Goal: Information Seeking & Learning: Check status

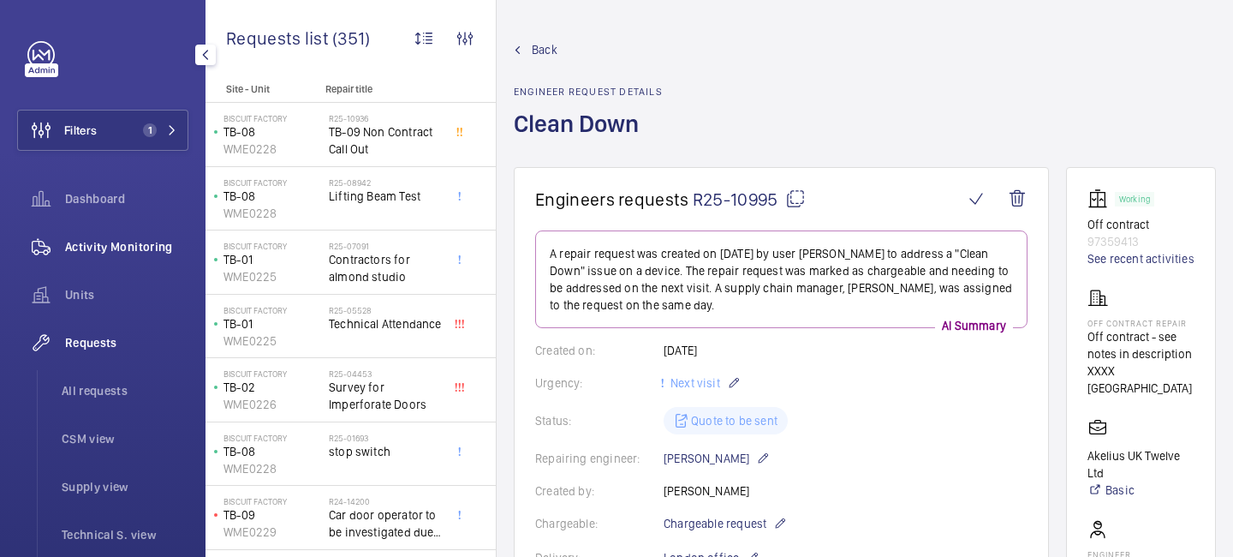
click at [124, 239] on span "Activity Monitoring" at bounding box center [126, 246] width 123 height 17
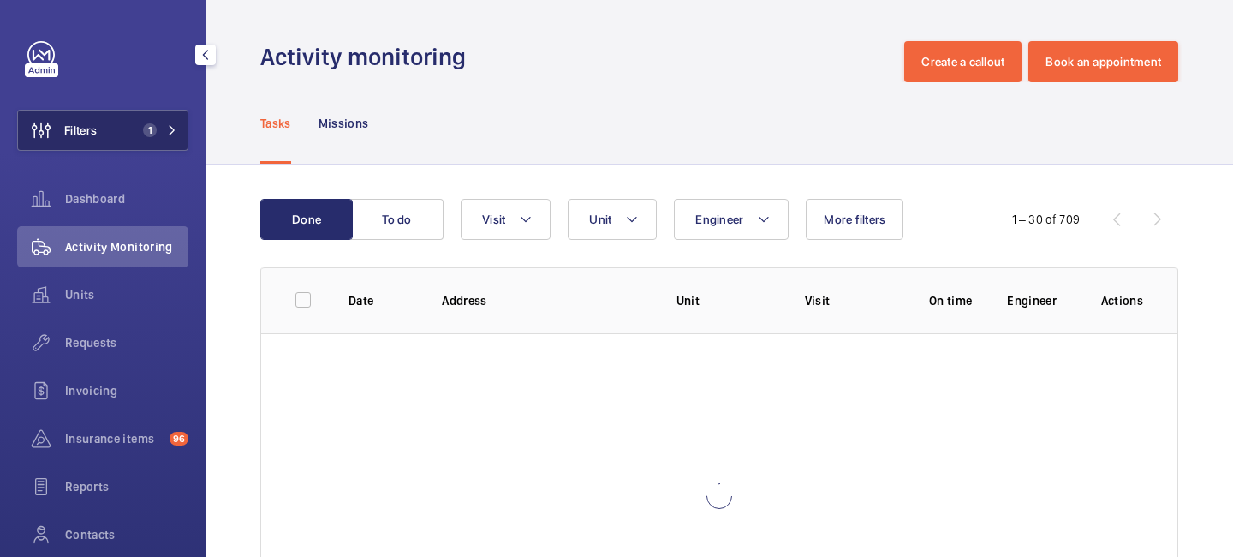
click at [169, 128] on mat-icon at bounding box center [172, 130] width 10 height 10
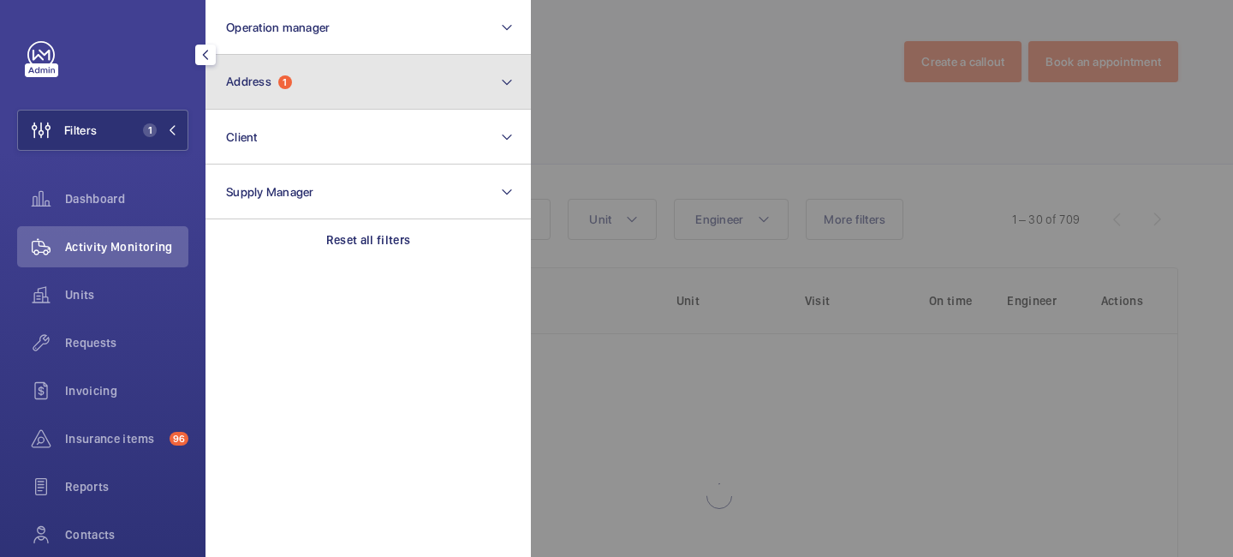
click at [317, 74] on button "Address 1" at bounding box center [368, 82] width 325 height 55
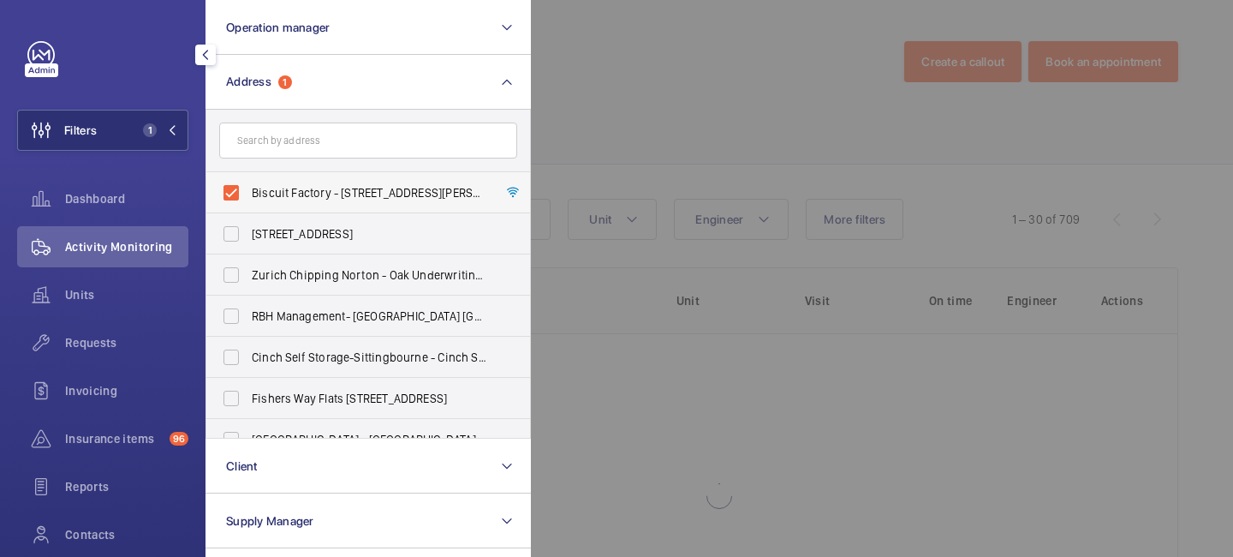
click at [231, 188] on label "Biscuit Factory - [STREET_ADDRESS][PERSON_NAME]" at bounding box center [355, 192] width 298 height 41
click at [231, 188] on input "Biscuit Factory - [STREET_ADDRESS][PERSON_NAME]" at bounding box center [231, 193] width 34 height 34
checkbox input "false"
click at [283, 143] on input "text" at bounding box center [368, 140] width 298 height 36
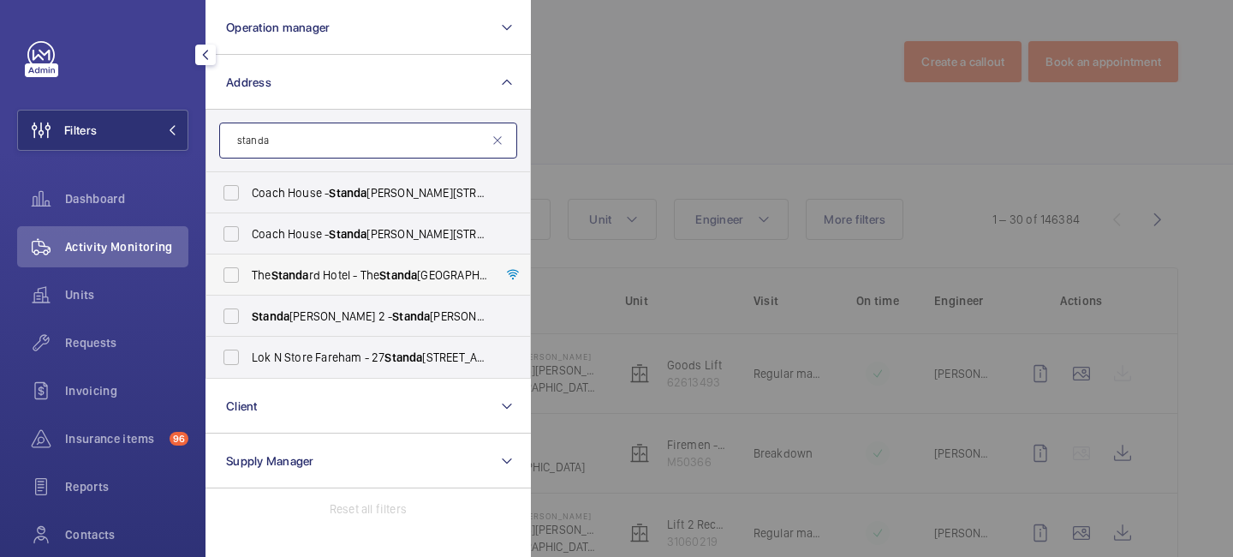
type input "standa"
click at [329, 264] on label "The [GEOGRAPHIC_DATA] - [GEOGRAPHIC_DATA], [STREET_ADDRESS]" at bounding box center [355, 274] width 298 height 41
click at [248, 264] on input "The [GEOGRAPHIC_DATA] - [GEOGRAPHIC_DATA], [STREET_ADDRESS]" at bounding box center [231, 275] width 34 height 34
checkbox input "true"
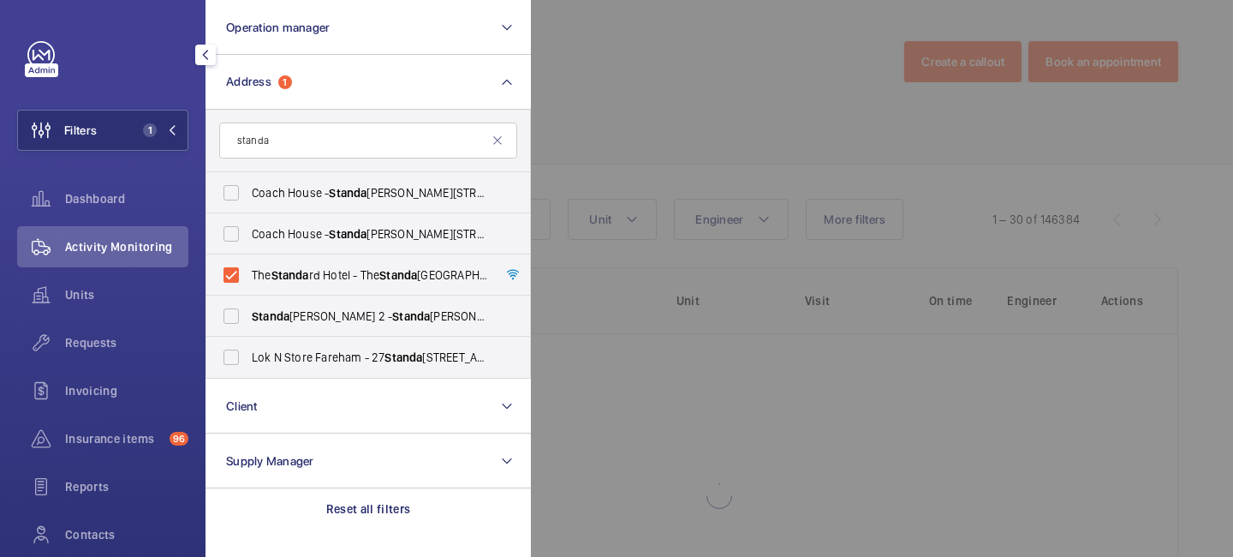
click at [708, 66] on div at bounding box center [1147, 278] width 1233 height 557
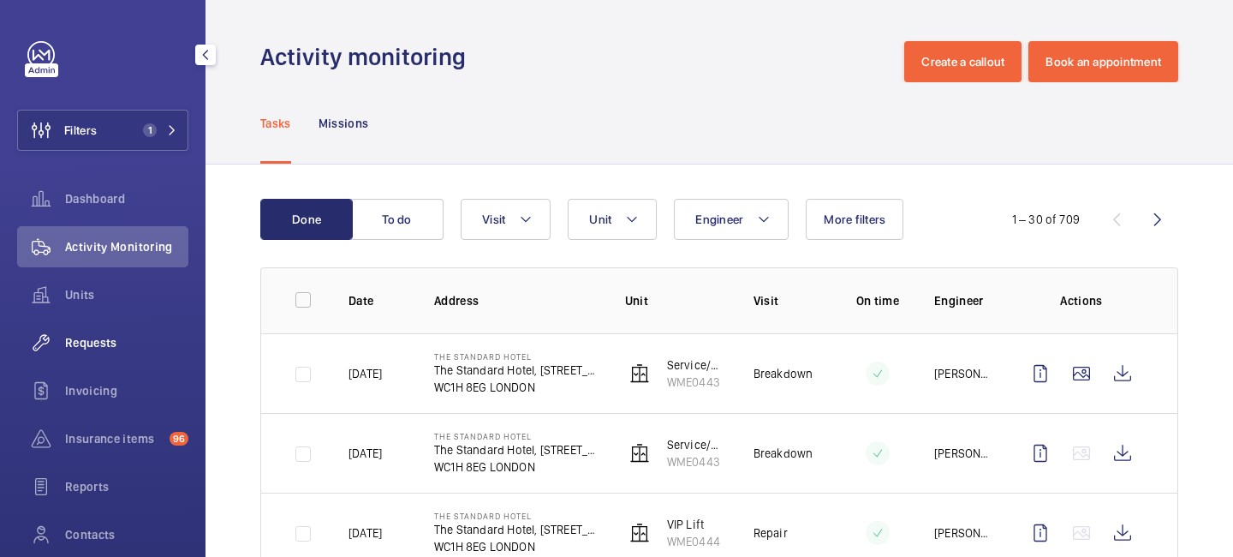
click at [146, 348] on span "Requests" at bounding box center [126, 342] width 123 height 17
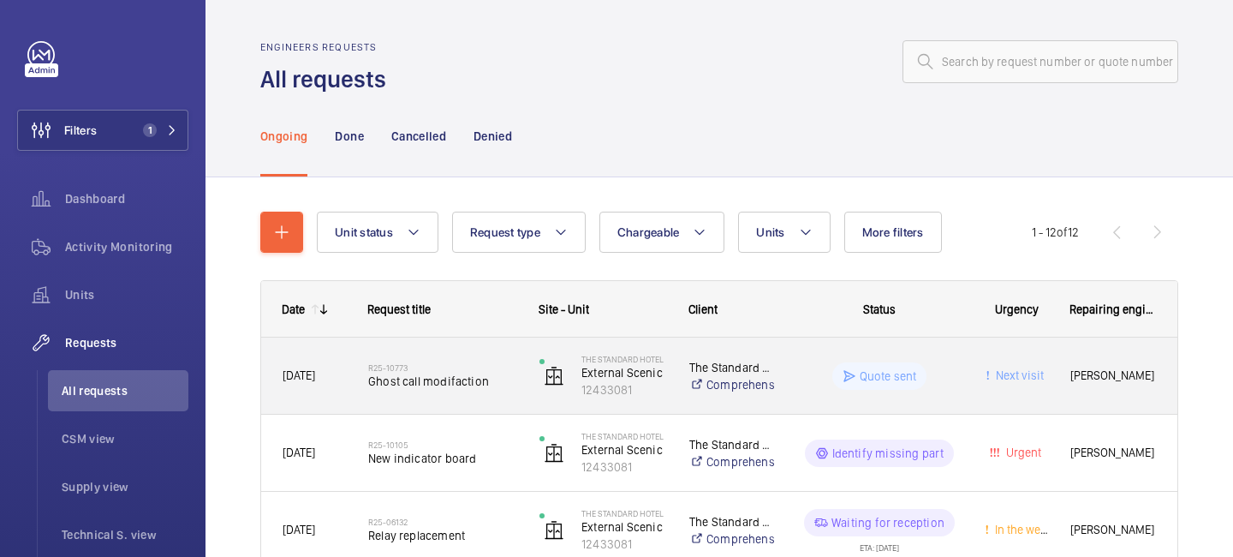
click at [466, 388] on span "Ghost call modifaction" at bounding box center [442, 380] width 149 height 17
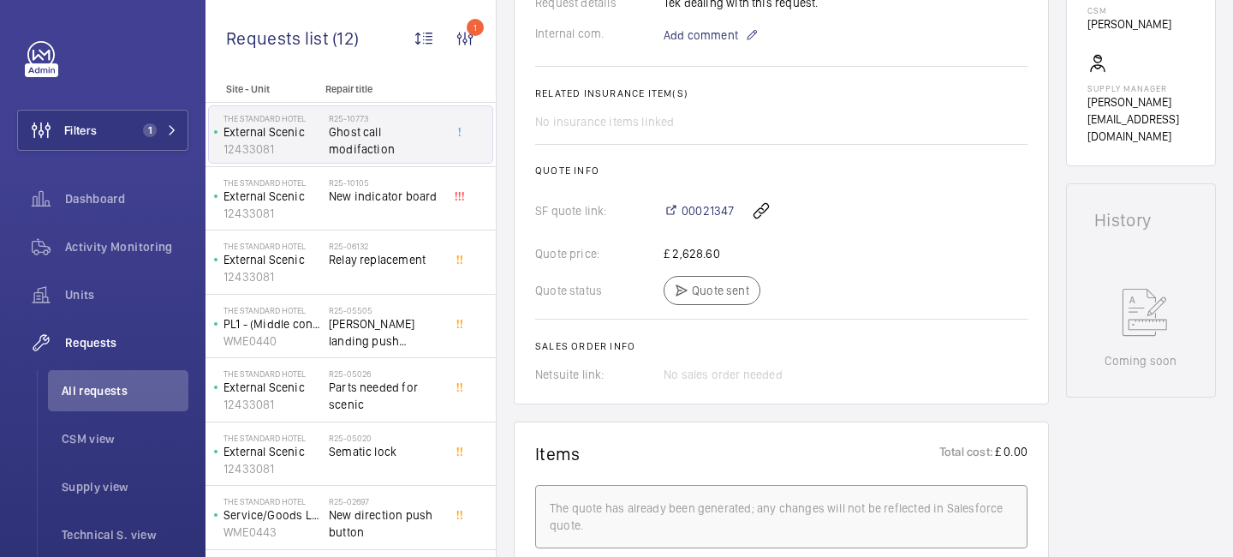
scroll to position [616, 0]
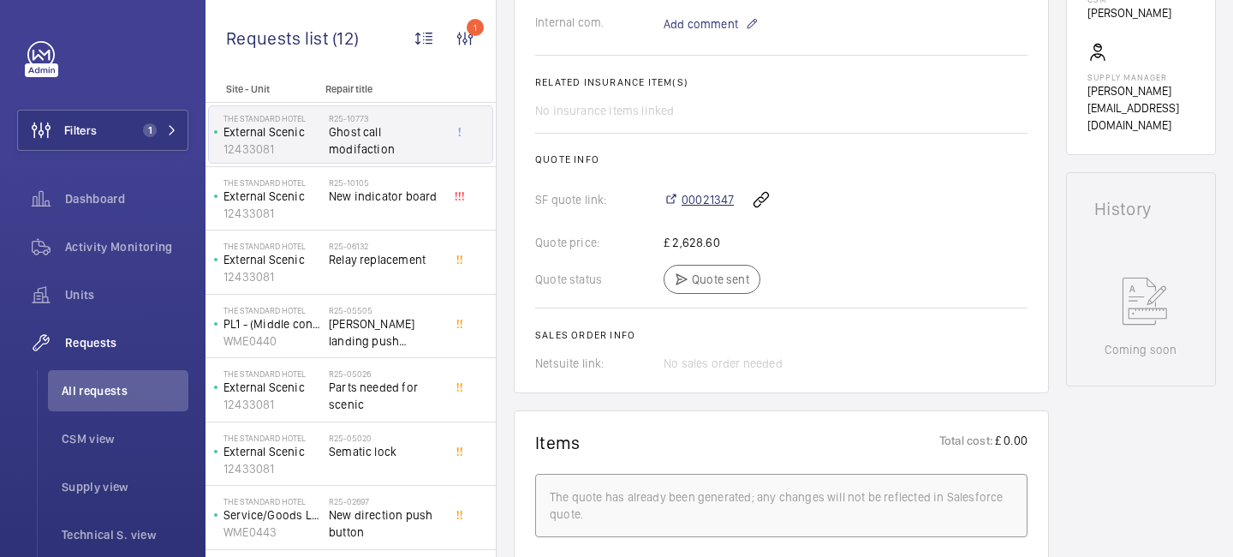
click at [695, 197] on span "00021347" at bounding box center [708, 199] width 52 height 17
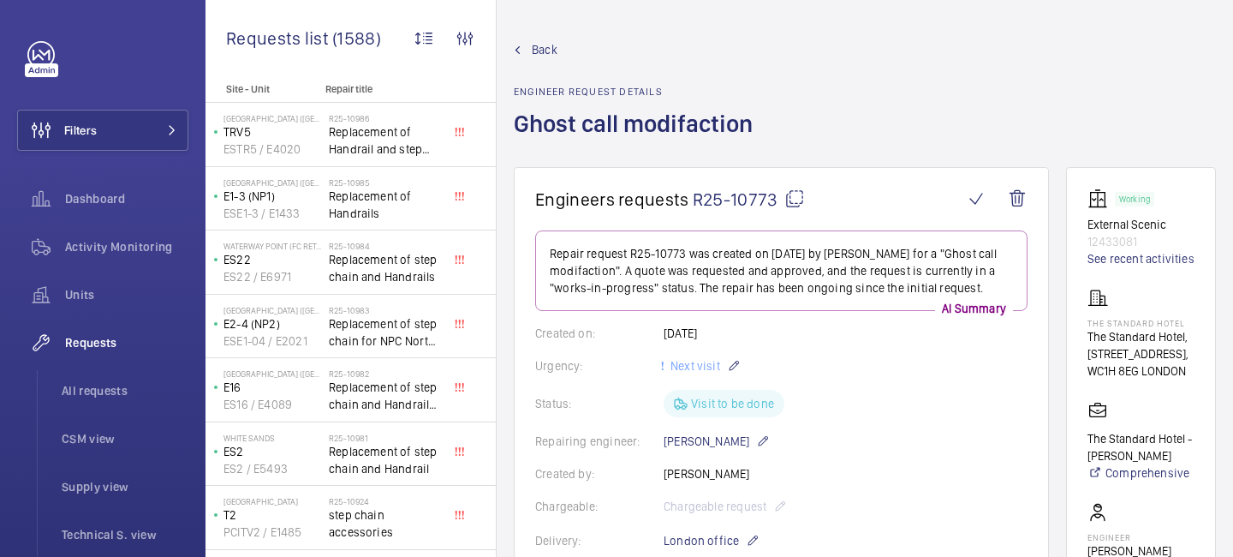
click at [795, 205] on mat-icon at bounding box center [794, 198] width 21 height 21
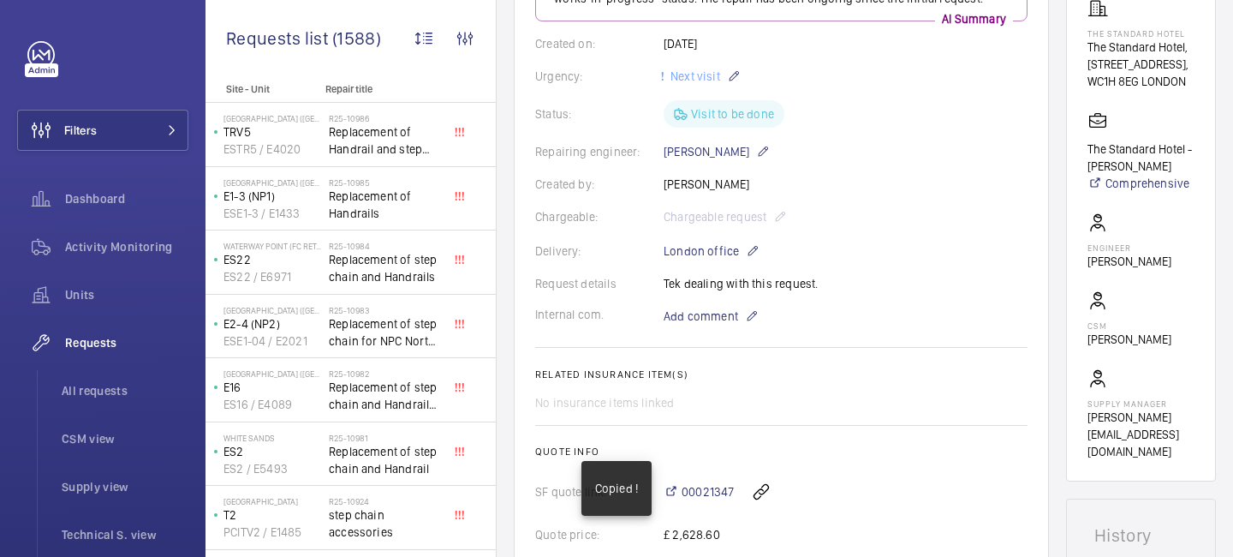
scroll to position [475, 0]
